Goal: Task Accomplishment & Management: Manage account settings

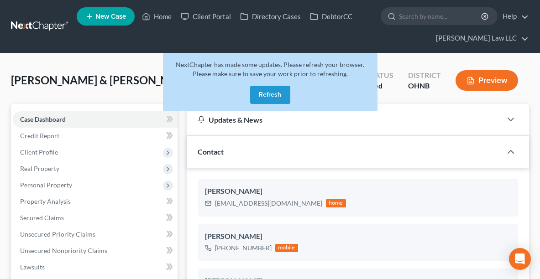
select select "6"
select select "0"
click at [163, 16] on link "Home" at bounding box center [156, 16] width 39 height 16
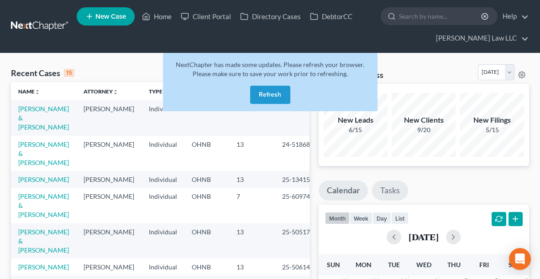
click at [382, 193] on link "Tasks" at bounding box center [390, 191] width 36 height 20
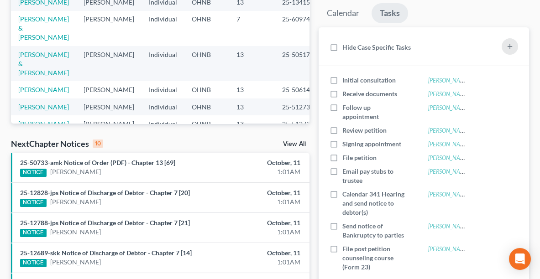
scroll to position [183, 0]
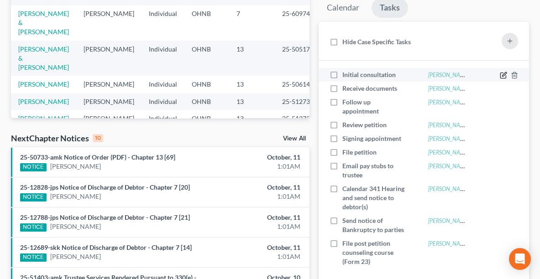
click at [506, 75] on icon at bounding box center [502, 75] width 5 height 5
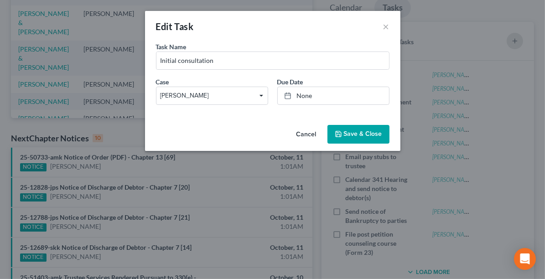
click at [244, 97] on span "[PERSON_NAME]" at bounding box center [212, 96] width 104 height 10
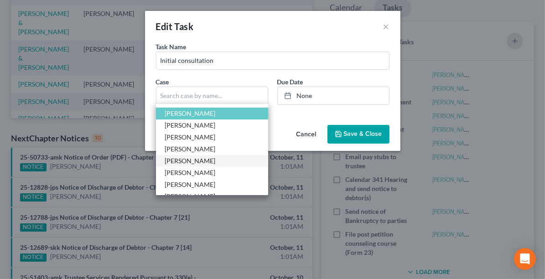
click at [196, 157] on span "[PERSON_NAME]" at bounding box center [190, 161] width 51 height 8
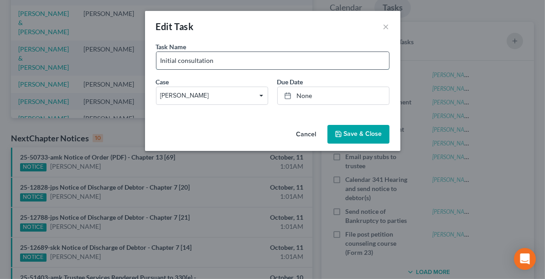
click at [255, 66] on input "Initial consultation" at bounding box center [273, 60] width 233 height 17
type input "I"
type input "Has new pay order been filed?"
type input "[DATE]"
click at [305, 93] on link "None" at bounding box center [333, 95] width 111 height 17
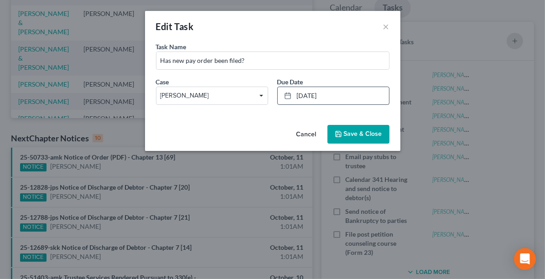
click at [363, 131] on span "Save & Close" at bounding box center [363, 135] width 38 height 8
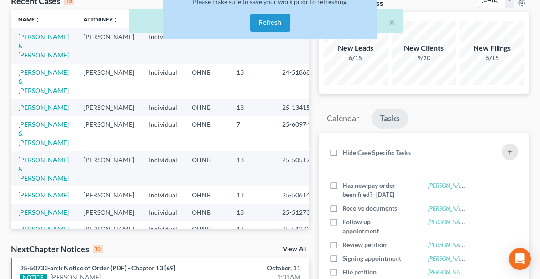
scroll to position [0, 0]
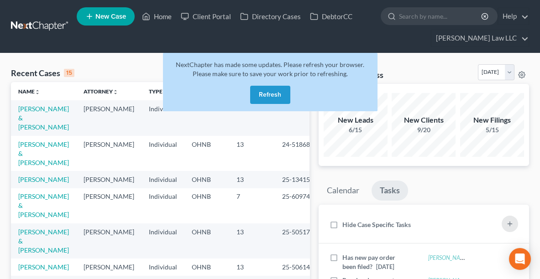
click at [267, 94] on button "Refresh" at bounding box center [270, 95] width 40 height 18
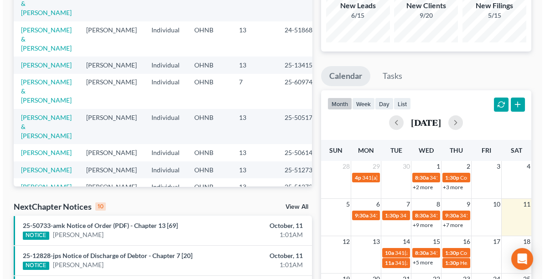
scroll to position [118, 0]
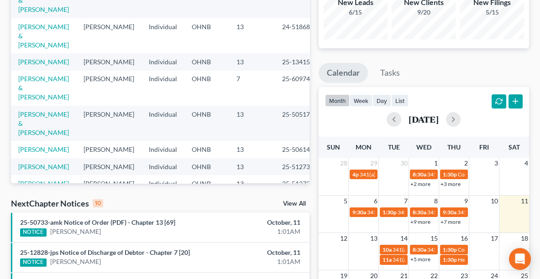
click at [510, 100] on button "button" at bounding box center [515, 101] width 15 height 15
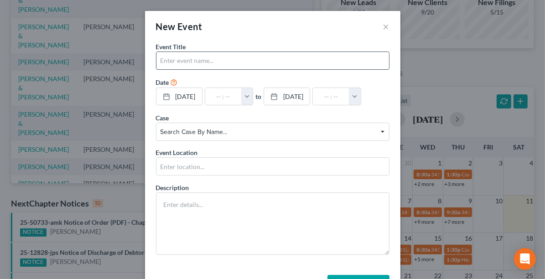
click at [192, 58] on input "text" at bounding box center [273, 60] width 233 height 17
type input "Pay Kohls Card - When will it be delivered??"
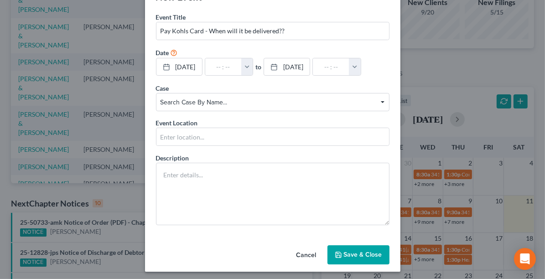
scroll to position [31, 0]
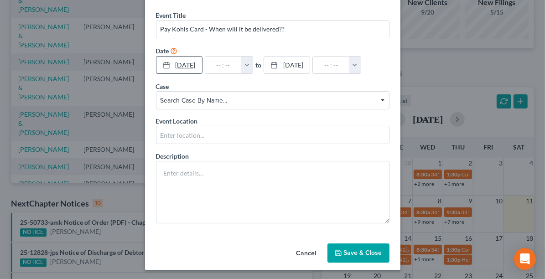
click at [187, 65] on link "[DATE]" at bounding box center [180, 65] width 46 height 17
click at [350, 246] on button "Save & Close" at bounding box center [359, 253] width 62 height 19
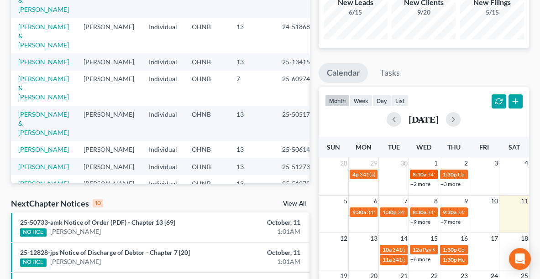
click at [426, 172] on div "8:30a 341(a) Meeting for Janet Cameron" at bounding box center [424, 174] width 22 height 7
select select "Days"
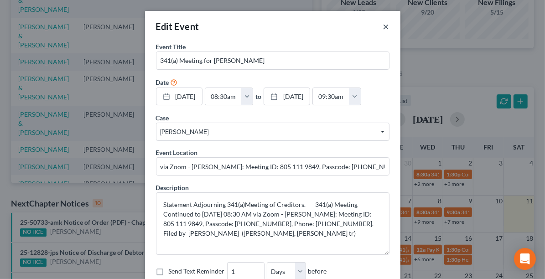
click at [384, 26] on button "×" at bounding box center [386, 26] width 6 height 11
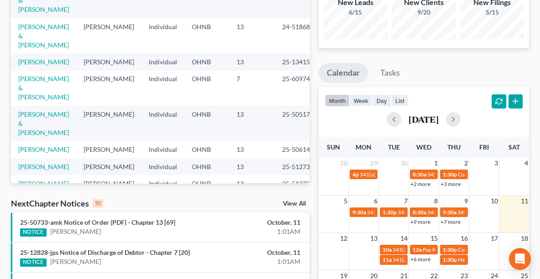
click at [516, 100] on button "button" at bounding box center [515, 101] width 15 height 15
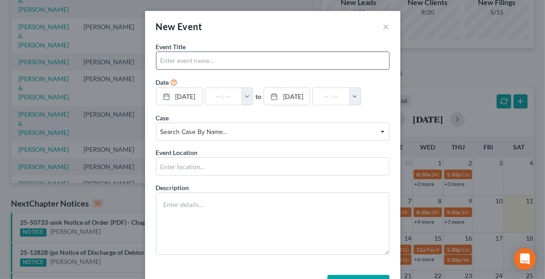
click at [257, 61] on input "text" at bounding box center [273, 60] width 233 height 17
type input "Make sure to file response for RobertS!!!"
click at [193, 98] on link "[DATE]" at bounding box center [180, 96] width 46 height 17
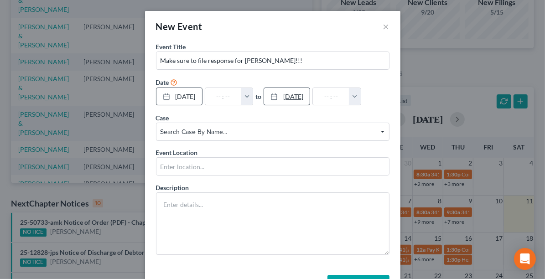
click at [310, 94] on link "10/14/2025" at bounding box center [287, 96] width 46 height 17
click at [246, 126] on span "Search case by name... Search case by name..." at bounding box center [273, 132] width 234 height 18
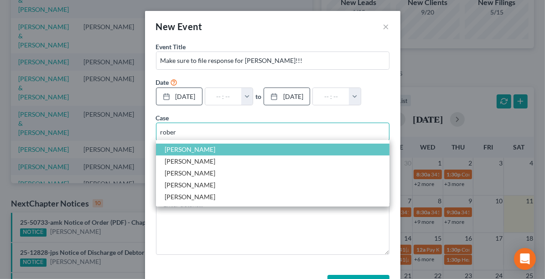
type input "rober"
click at [187, 146] on span "Roberts, April" at bounding box center [190, 150] width 51 height 8
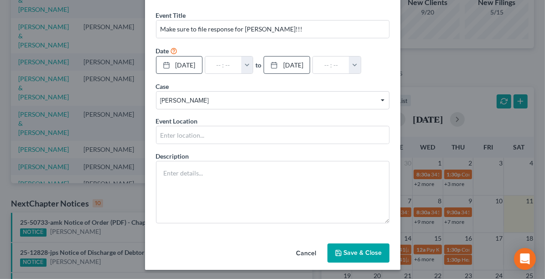
click at [369, 250] on button "Save & Close" at bounding box center [359, 253] width 62 height 19
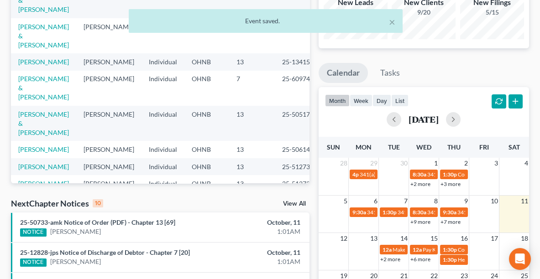
click at [421, 185] on link "+2 more" at bounding box center [420, 184] width 20 height 7
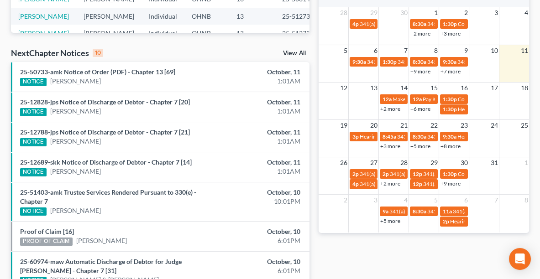
scroll to position [271, 0]
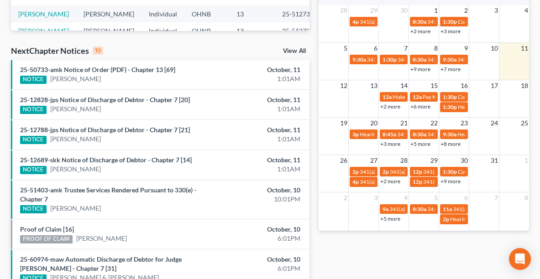
click at [449, 143] on link "+8 more" at bounding box center [450, 144] width 20 height 7
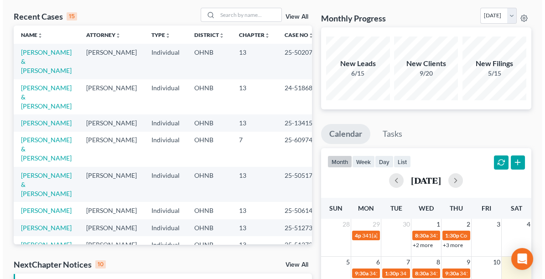
scroll to position [56, 0]
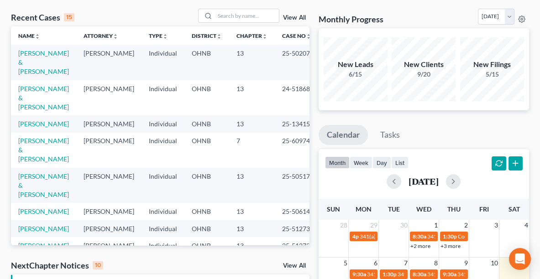
click at [514, 163] on button "button" at bounding box center [515, 164] width 15 height 15
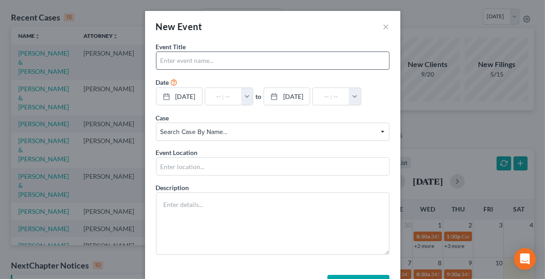
click at [208, 60] on input "text" at bounding box center [273, 60] width 233 height 17
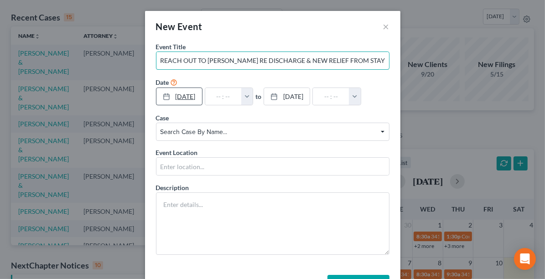
type input "REACH OUT TO FALB RE DISCHARGE & NEW RELIEF FROM STAY"
click at [196, 96] on link "[DATE]" at bounding box center [180, 96] width 46 height 17
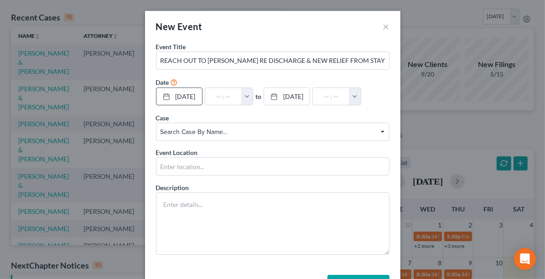
click at [183, 131] on span "Search case by name..." at bounding box center [272, 132] width 225 height 10
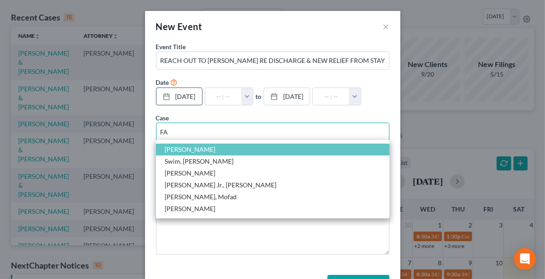
type input "FA"
click at [187, 150] on span "[PERSON_NAME]" at bounding box center [190, 150] width 51 height 8
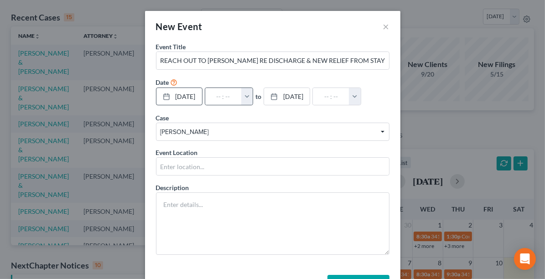
click at [253, 98] on button "button" at bounding box center [247, 96] width 12 height 17
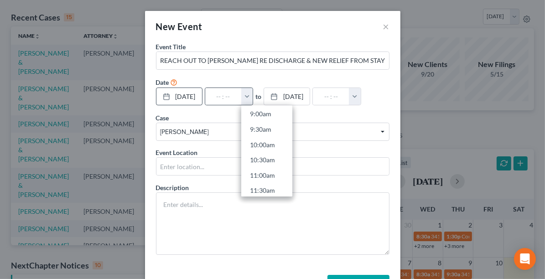
scroll to position [346, 0]
click at [271, 139] on link "12:00pm" at bounding box center [266, 139] width 51 height 16
type input "12:00pm"
type input "01:00pm"
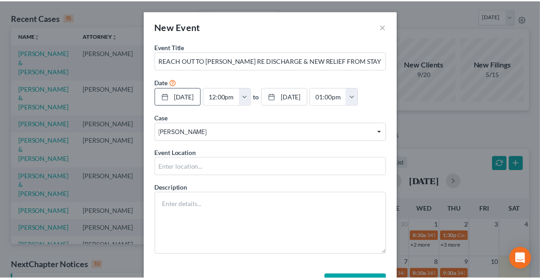
scroll to position [31, 0]
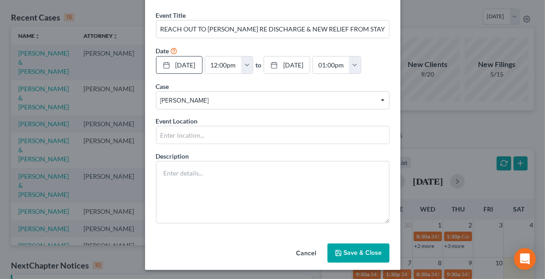
click at [353, 250] on button "Save & Close" at bounding box center [359, 253] width 62 height 19
